Goal: Task Accomplishment & Management: Complete application form

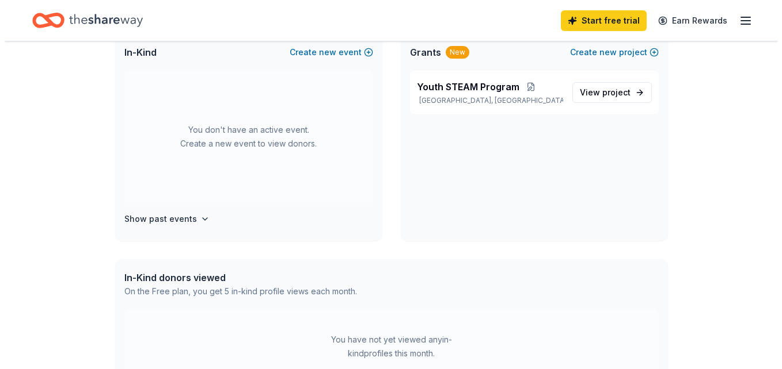
scroll to position [67, 0]
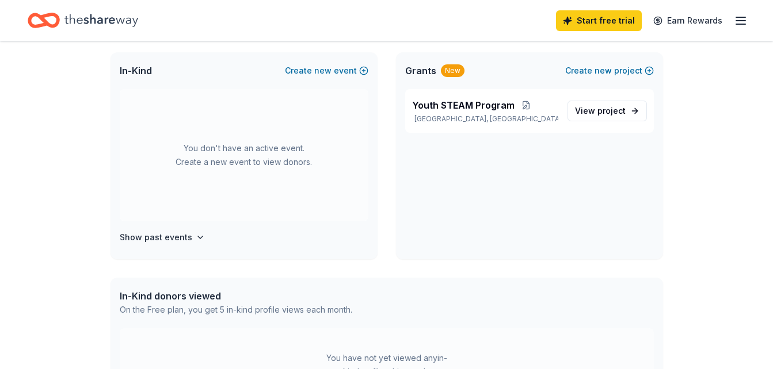
click at [740, 20] on icon "button" at bounding box center [741, 21] width 14 height 14
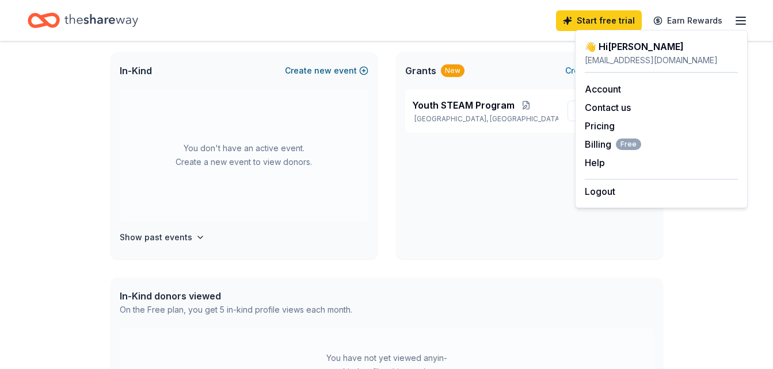
click at [318, 68] on span "new" at bounding box center [322, 71] width 17 height 14
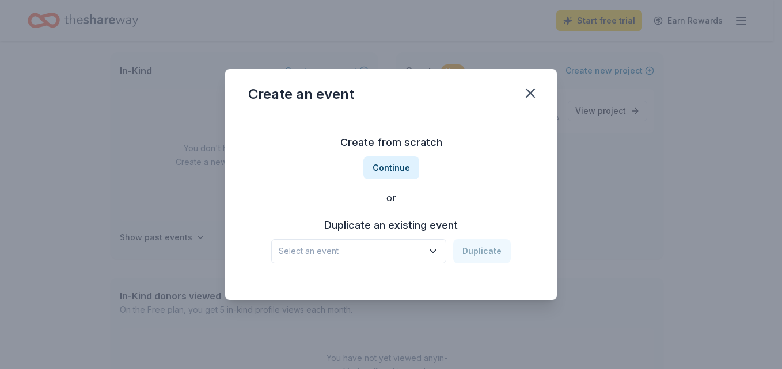
click at [435, 253] on icon "button" at bounding box center [433, 252] width 12 height 12
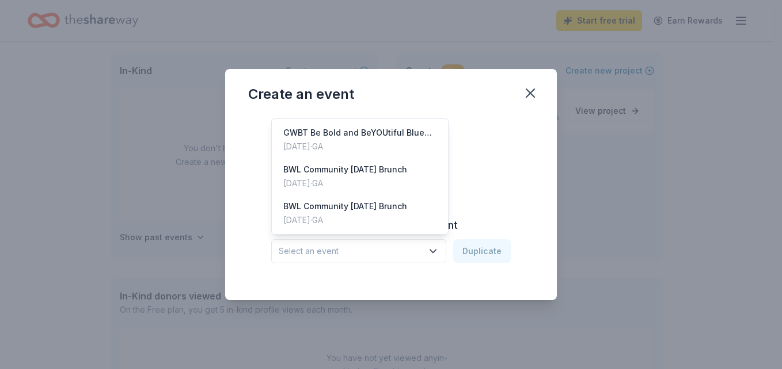
click at [428, 273] on div "Create from scratch Continue or Duplicate an existing event Select an event Dup…" at bounding box center [390, 198] width 285 height 167
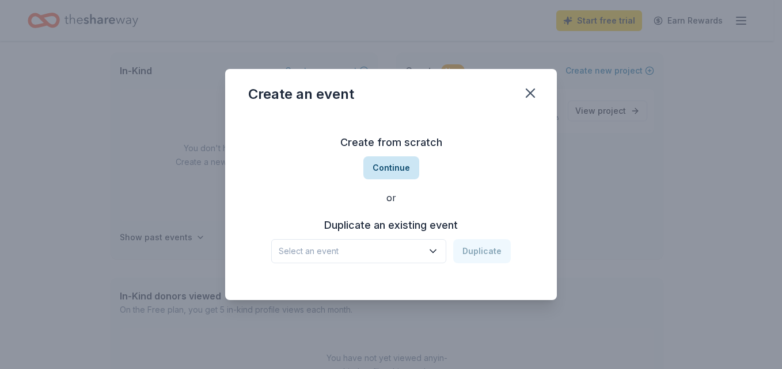
click at [383, 173] on button "Continue" at bounding box center [391, 168] width 56 height 23
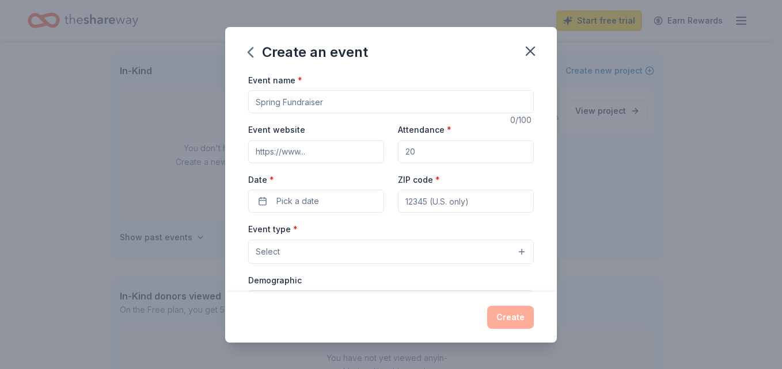
click at [371, 97] on input "Event name *" at bounding box center [390, 101] width 285 height 23
click at [347, 103] on input "Event name *" at bounding box center [390, 101] width 285 height 23
type input "BWL [DATE] Dinner"
click at [277, 150] on input "Event website" at bounding box center [316, 151] width 136 height 23
type input "[DOMAIN_NAME]"
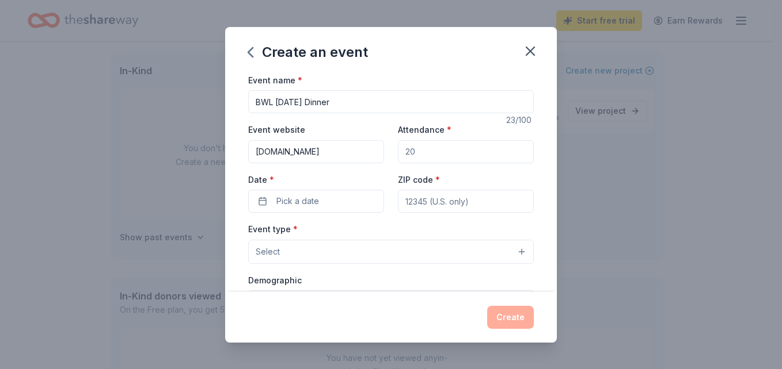
click at [414, 149] on input "Attendance *" at bounding box center [466, 151] width 136 height 23
type input "40"
click at [318, 204] on span "Pick a date" at bounding box center [297, 202] width 43 height 14
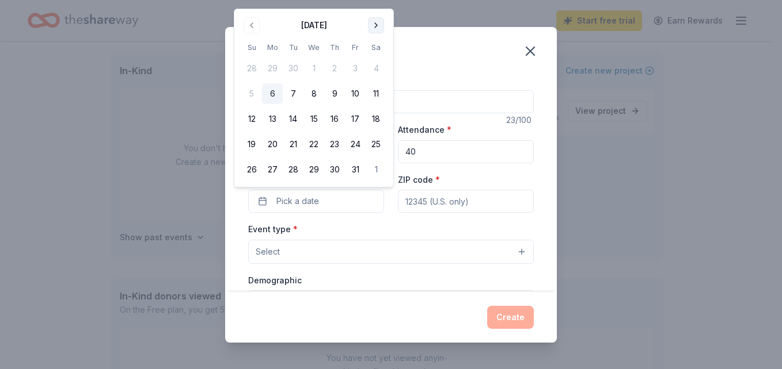
click at [378, 26] on button "Go to next month" at bounding box center [376, 25] width 16 height 16
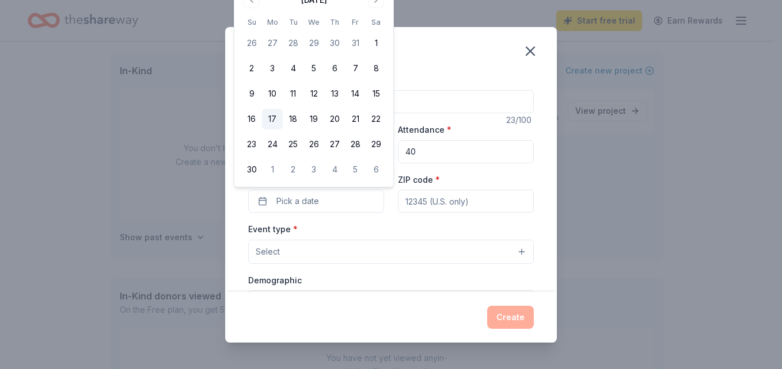
click at [271, 119] on button "17" at bounding box center [272, 119] width 21 height 21
click at [433, 195] on input "ZIP code *" at bounding box center [466, 201] width 136 height 23
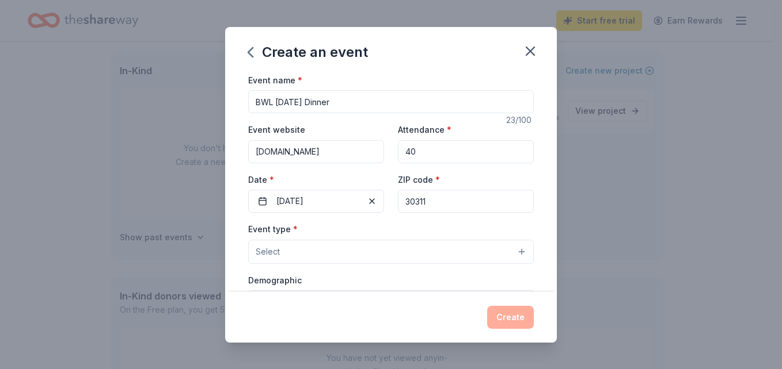
type input "30311"
click at [381, 233] on div "Event type * Select" at bounding box center [390, 243] width 285 height 42
click at [314, 261] on button "Select" at bounding box center [390, 252] width 285 height 24
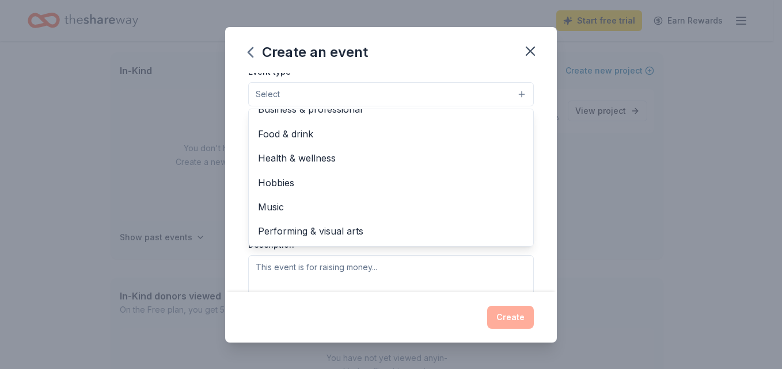
scroll to position [0, 0]
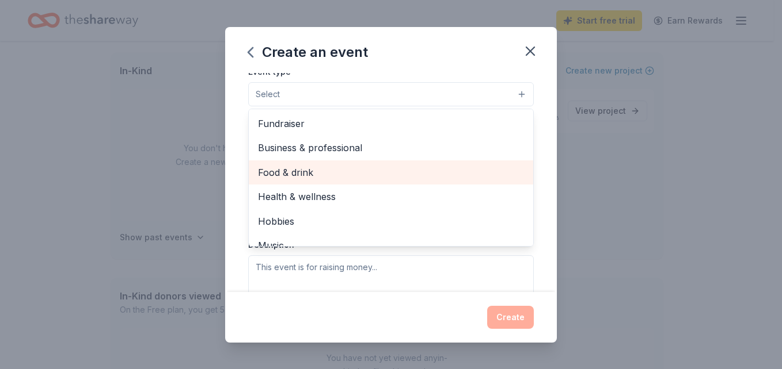
click at [276, 176] on span "Food & drink" at bounding box center [391, 172] width 266 height 15
click at [289, 172] on span "Health & wellness" at bounding box center [391, 173] width 266 height 15
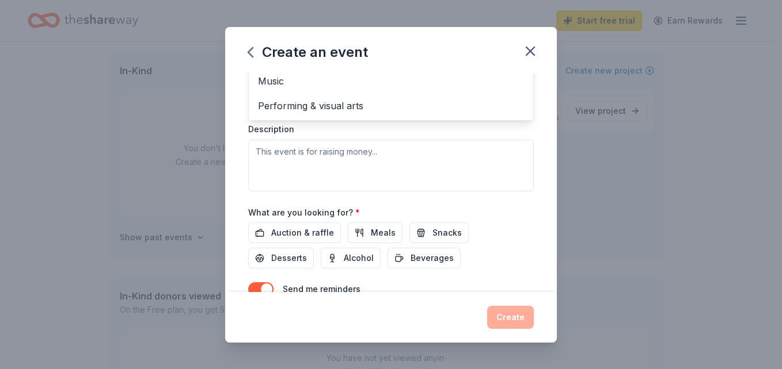
scroll to position [332, 0]
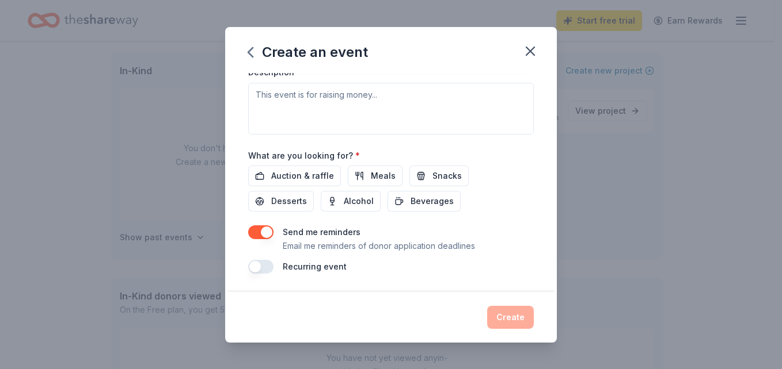
click at [324, 97] on div "Event type * Food & drink Health & wellness Fundraiser Business & professional …" at bounding box center [390, 12] width 285 height 243
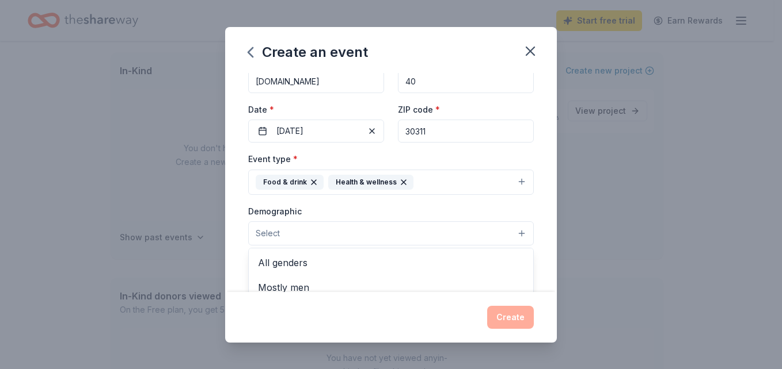
click at [509, 233] on button "Select" at bounding box center [390, 234] width 285 height 24
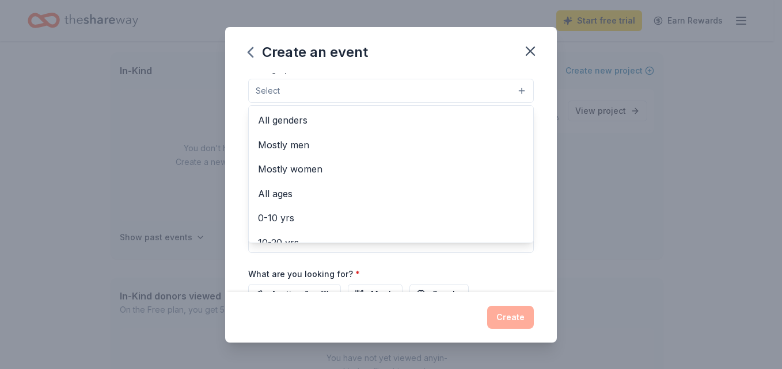
scroll to position [216, 0]
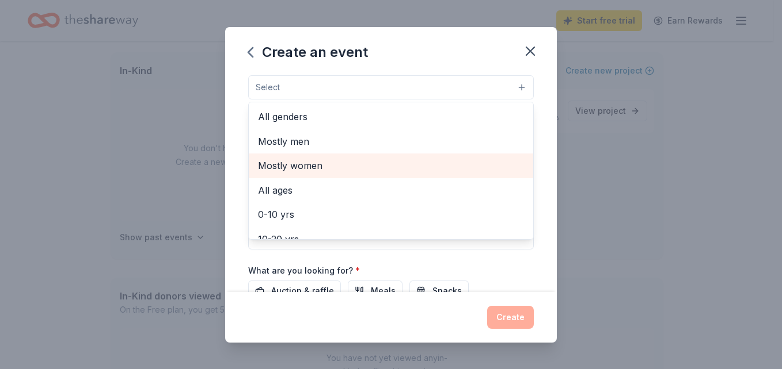
click at [304, 165] on span "Mostly women" at bounding box center [391, 165] width 266 height 15
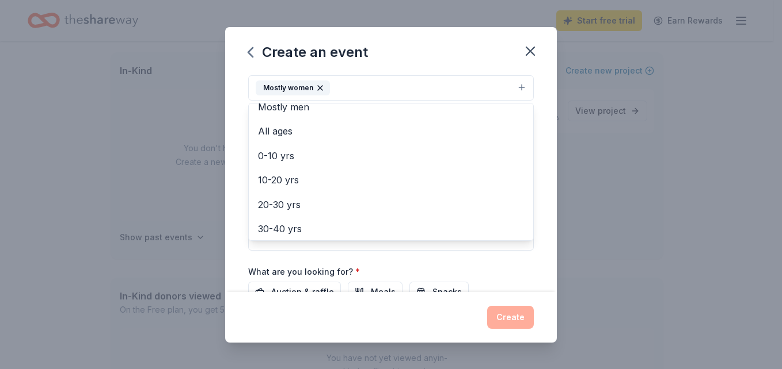
scroll to position [40, 0]
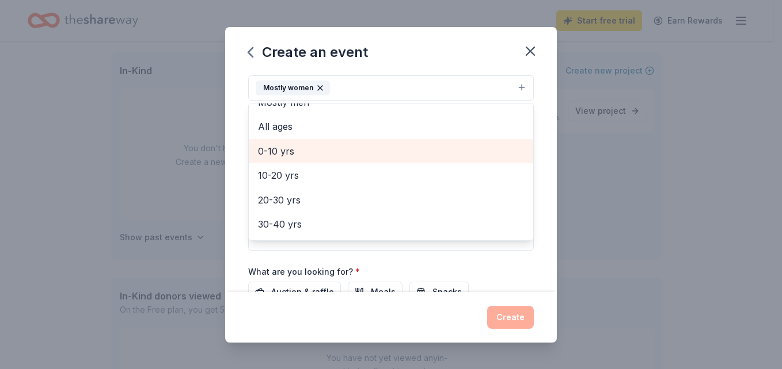
click at [283, 152] on span "0-10 yrs" at bounding box center [391, 151] width 266 height 15
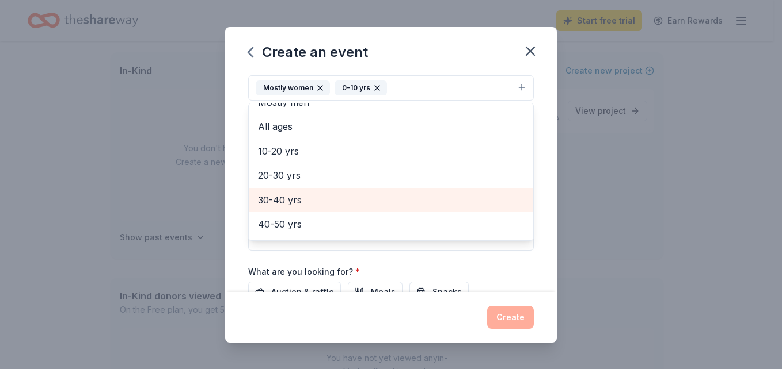
click at [283, 199] on span "30-40 yrs" at bounding box center [391, 200] width 266 height 15
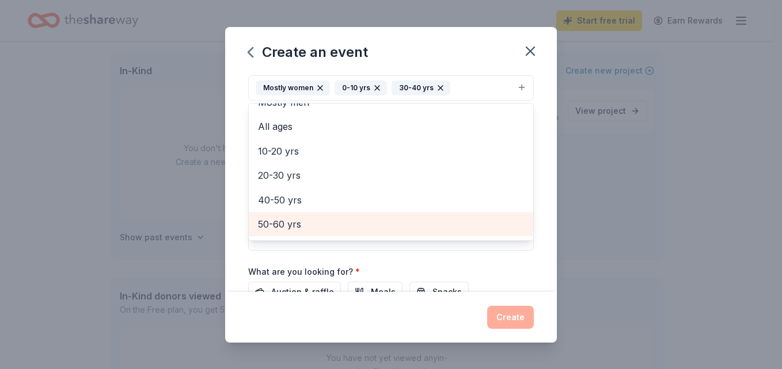
click at [282, 222] on span "50-60 yrs" at bounding box center [391, 224] width 266 height 15
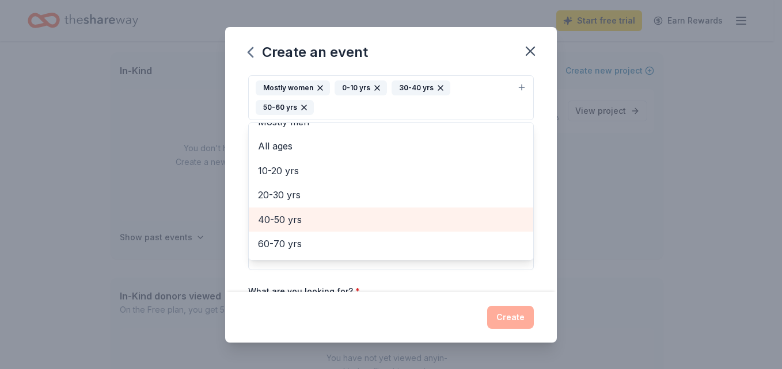
click at [280, 224] on span "40-50 yrs" at bounding box center [391, 219] width 266 height 15
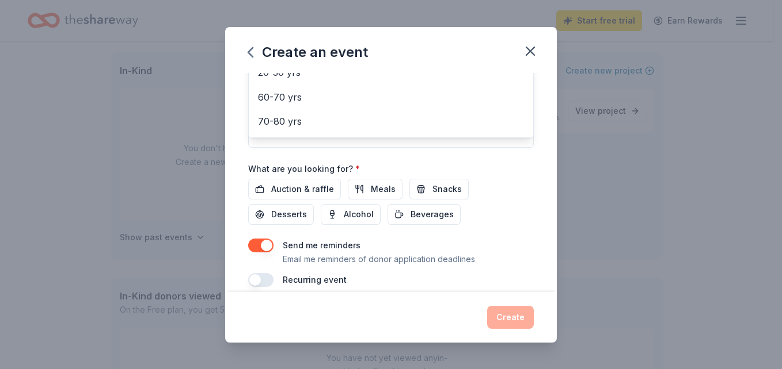
scroll to position [352, 0]
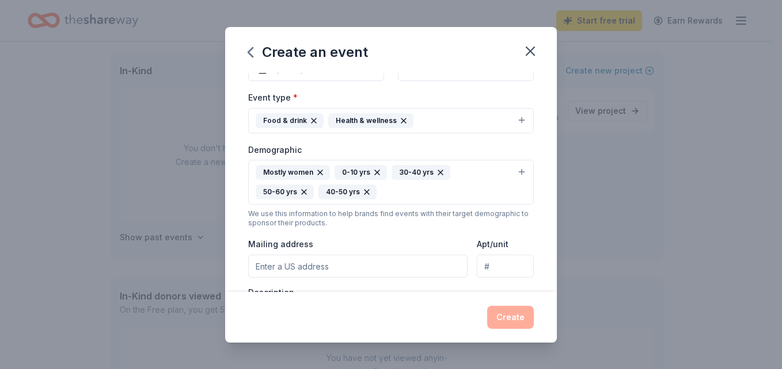
drag, startPoint x: 547, startPoint y: 150, endPoint x: 549, endPoint y: 160, distance: 10.1
click at [549, 160] on div "Event name * BWL [DATE] Dinner 23 /100 Event website [DOMAIN_NAME] Attendance *…" at bounding box center [391, 182] width 332 height 219
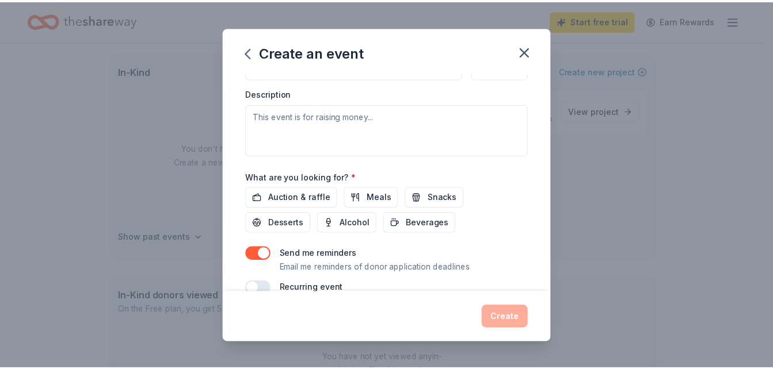
scroll to position [352, 0]
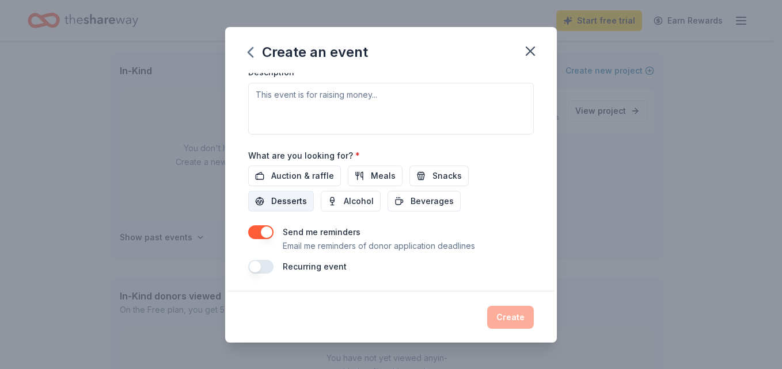
click at [288, 203] on span "Desserts" at bounding box center [289, 202] width 36 height 14
click at [422, 205] on span "Beverages" at bounding box center [431, 202] width 43 height 14
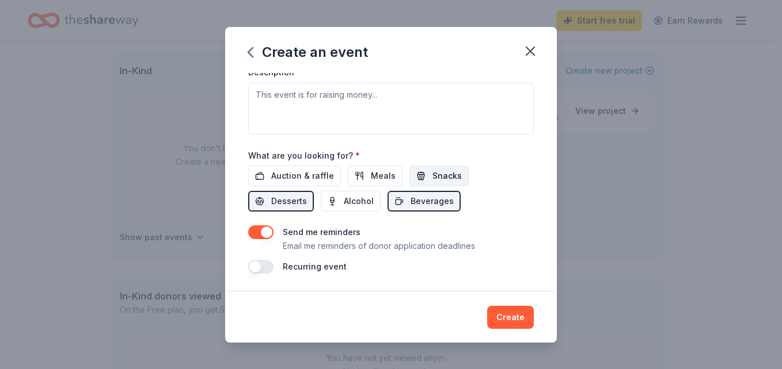
click at [432, 177] on span "Snacks" at bounding box center [446, 176] width 29 height 14
click at [363, 183] on button "Meals" at bounding box center [375, 176] width 55 height 21
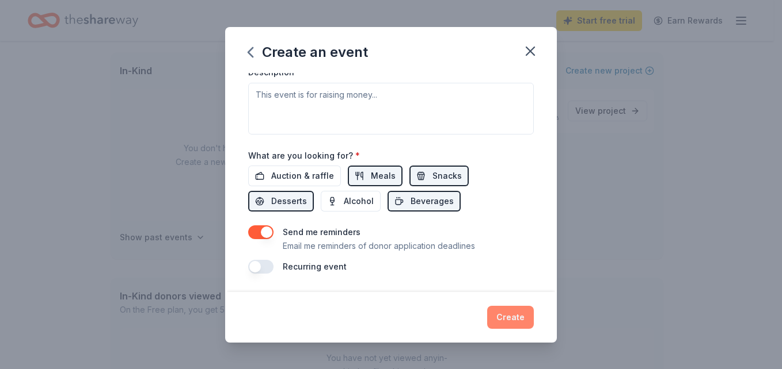
click at [511, 325] on button "Create" at bounding box center [510, 317] width 47 height 23
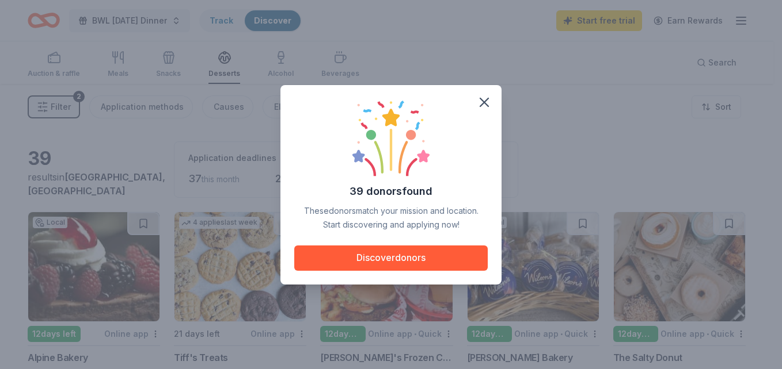
click at [127, 15] on div "39 donors found These donors match your mission and location. Start discovering…" at bounding box center [391, 184] width 782 height 369
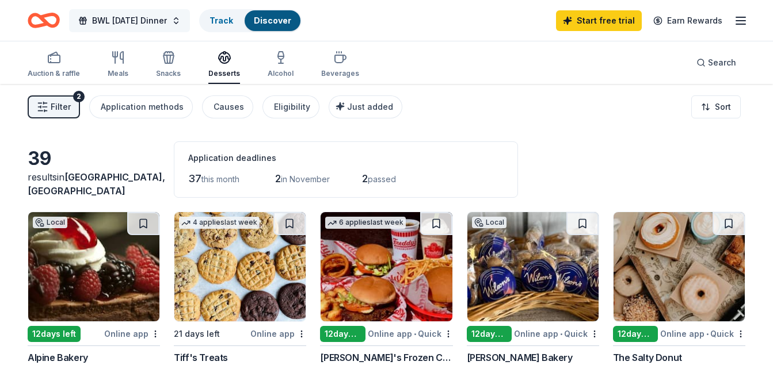
click at [190, 23] on button "BWL [DATE] Dinner" at bounding box center [129, 20] width 121 height 23
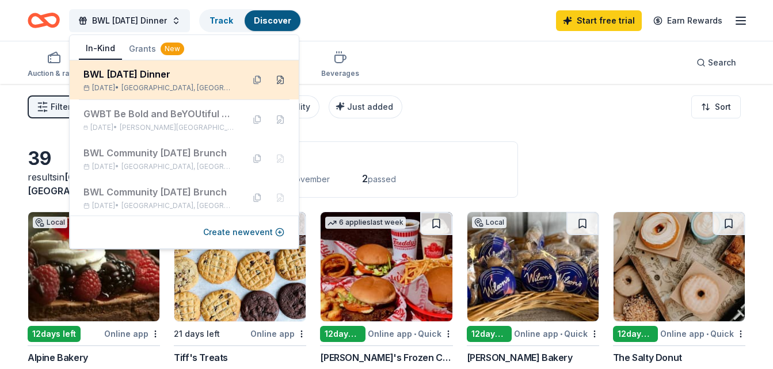
click at [271, 79] on button at bounding box center [280, 80] width 18 height 18
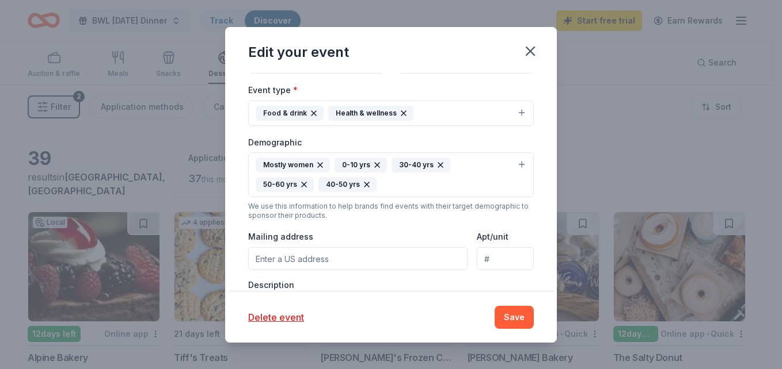
scroll to position [337, 0]
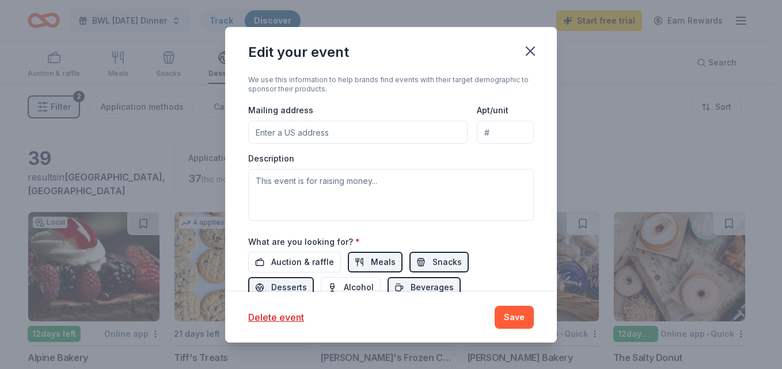
click at [317, 133] on input "Mailing address" at bounding box center [357, 132] width 219 height 23
type input "[STREET_ADDRESS]"
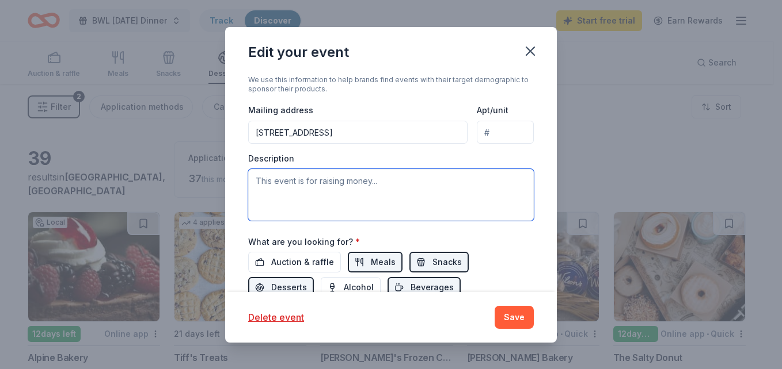
click at [295, 181] on textarea at bounding box center [390, 195] width 285 height 52
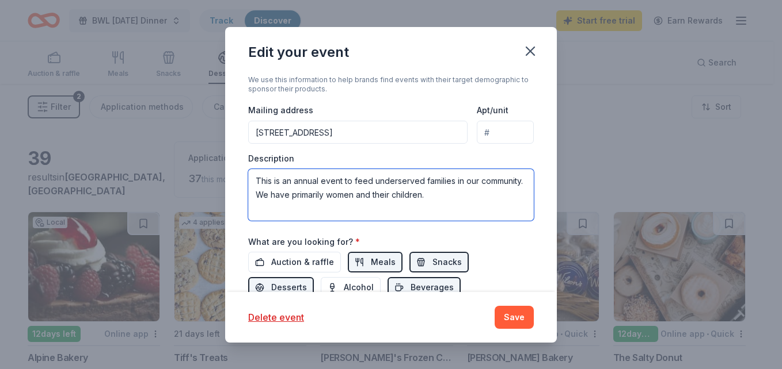
click at [431, 199] on textarea "This is an annual event to feed underserved families in our community. We have …" at bounding box center [390, 195] width 285 height 52
click at [479, 198] on textarea "This is an annual event to feed underserved families in our community. We have …" at bounding box center [390, 195] width 285 height 52
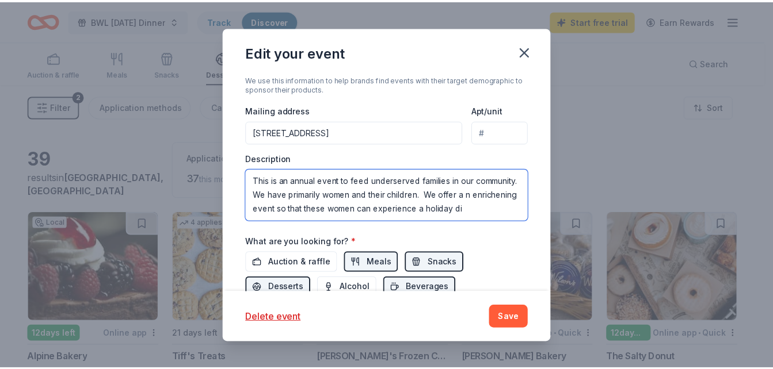
scroll to position [7, 0]
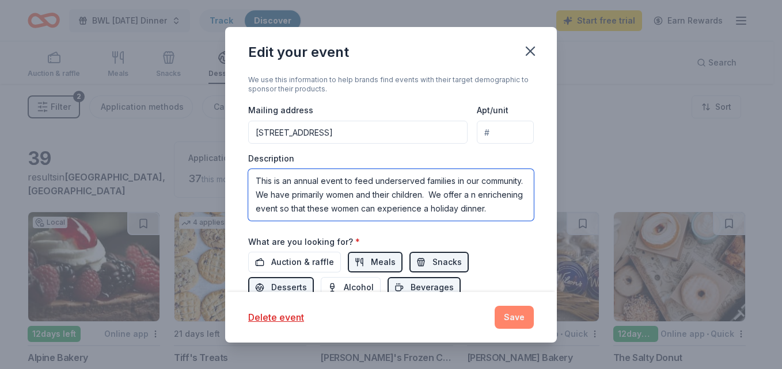
type textarea "This is an annual event to feed underserved families in our community. We have …"
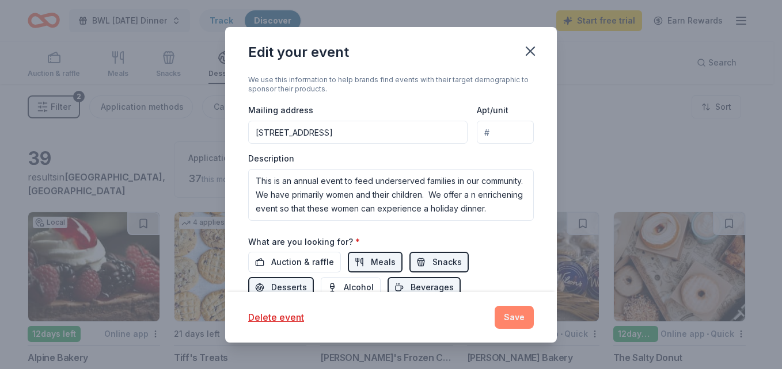
click at [512, 319] on button "Save" at bounding box center [513, 317] width 39 height 23
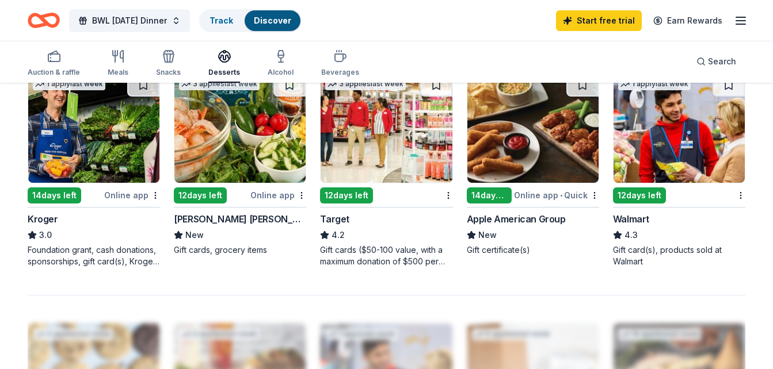
scroll to position [768, 0]
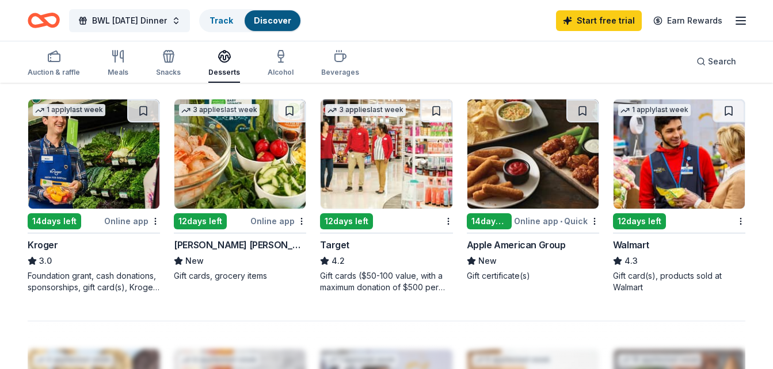
click at [378, 201] on img at bounding box center [386, 154] width 131 height 109
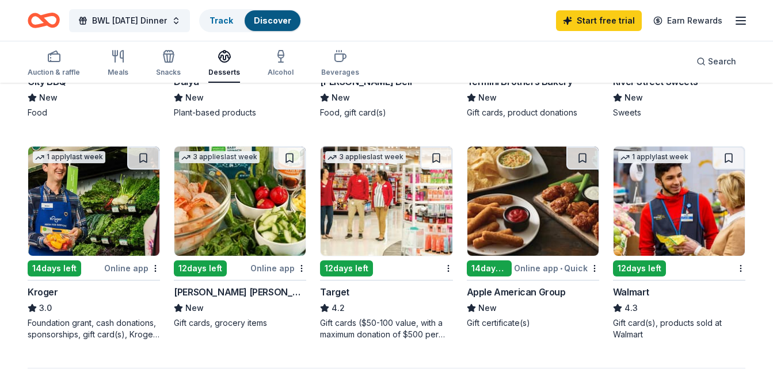
scroll to position [682, 0]
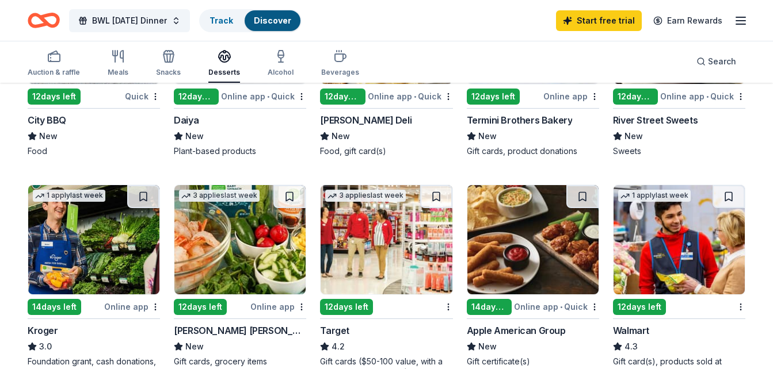
click at [677, 260] on img at bounding box center [679, 239] width 131 height 109
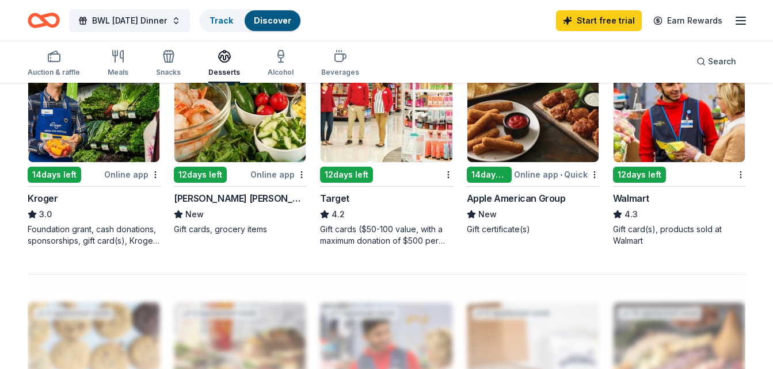
scroll to position [656, 0]
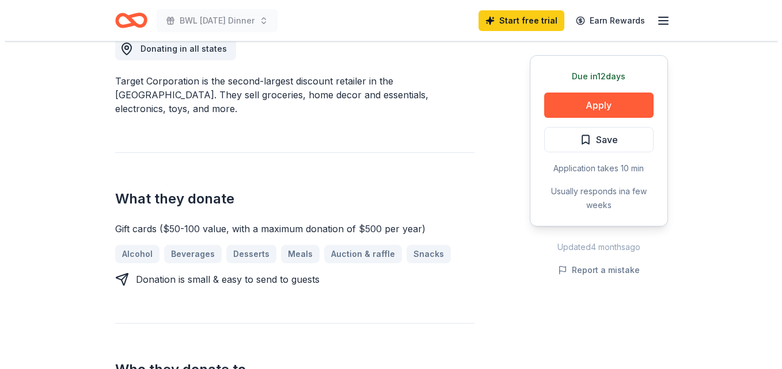
scroll to position [343, 0]
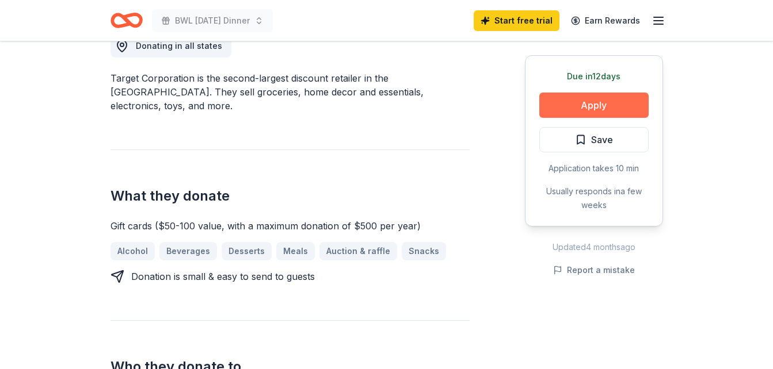
click at [578, 107] on button "Apply" at bounding box center [593, 105] width 109 height 25
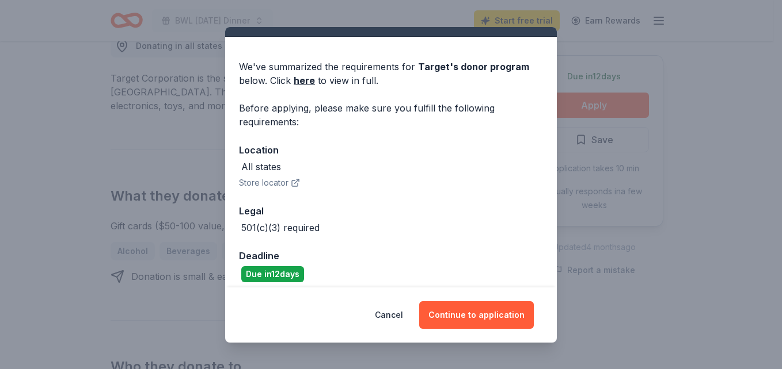
scroll to position [32, 0]
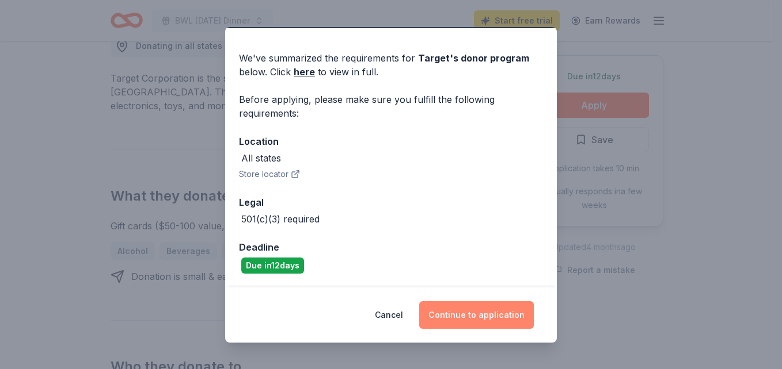
click at [469, 313] on button "Continue to application" at bounding box center [476, 316] width 115 height 28
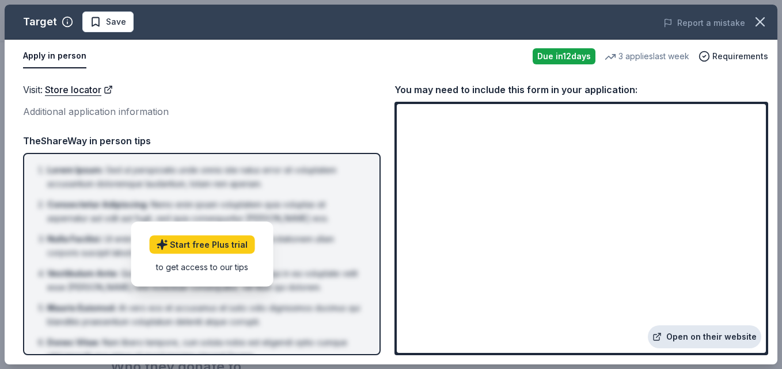
click at [710, 336] on link "Open on their website" at bounding box center [703, 337] width 113 height 23
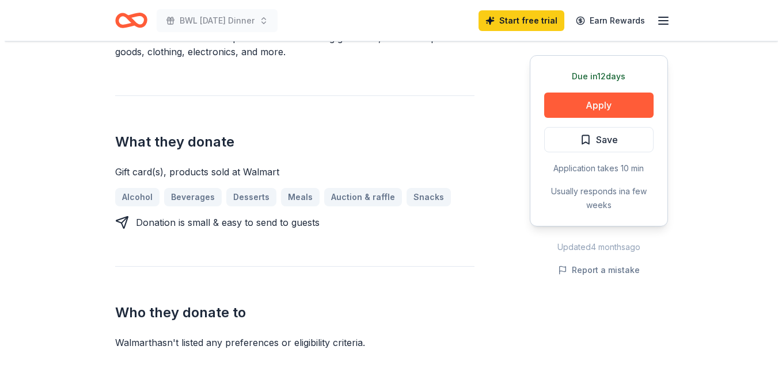
scroll to position [380, 0]
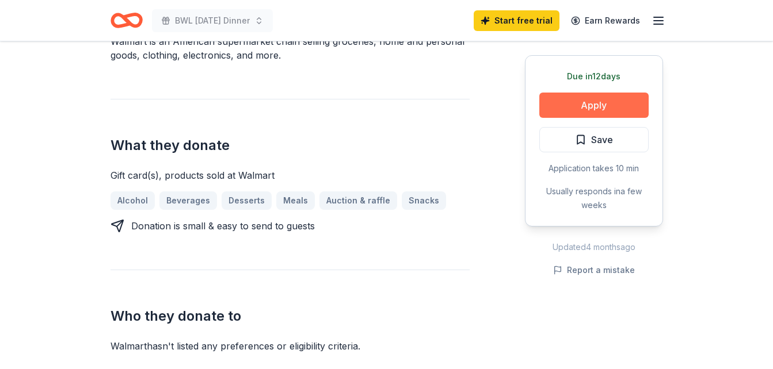
click at [601, 108] on button "Apply" at bounding box center [593, 105] width 109 height 25
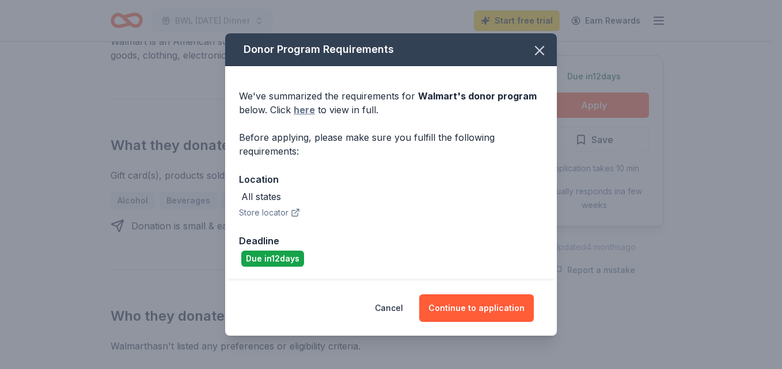
click at [303, 109] on link "here" at bounding box center [304, 110] width 21 height 14
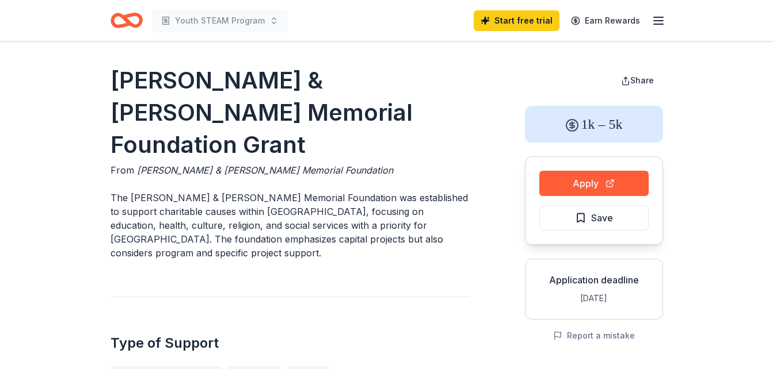
click at [131, 26] on icon "Home" at bounding box center [127, 20] width 32 height 27
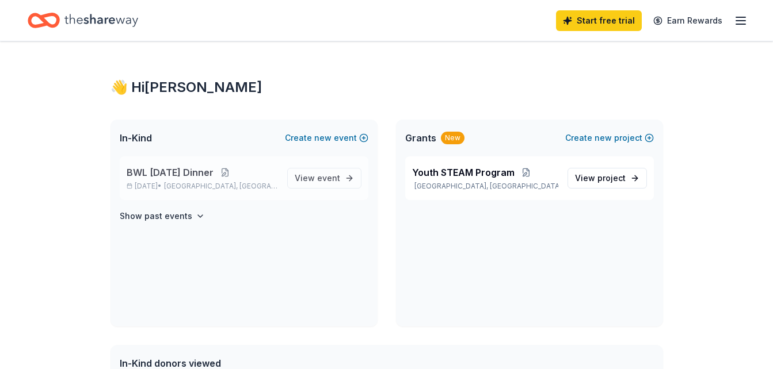
click at [237, 170] on button at bounding box center [225, 172] width 23 height 9
